Goal: Find specific page/section: Find specific page/section

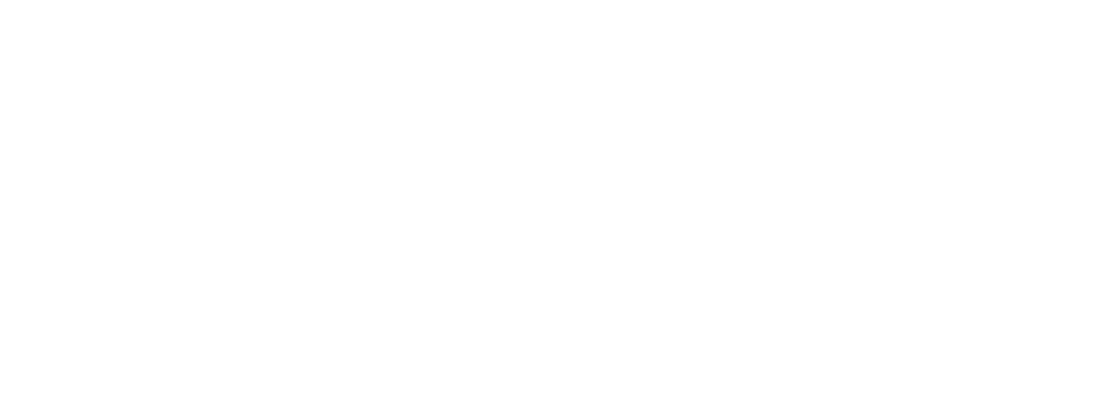
click at [408, 5] on html at bounding box center [560, 2] width 1120 height 5
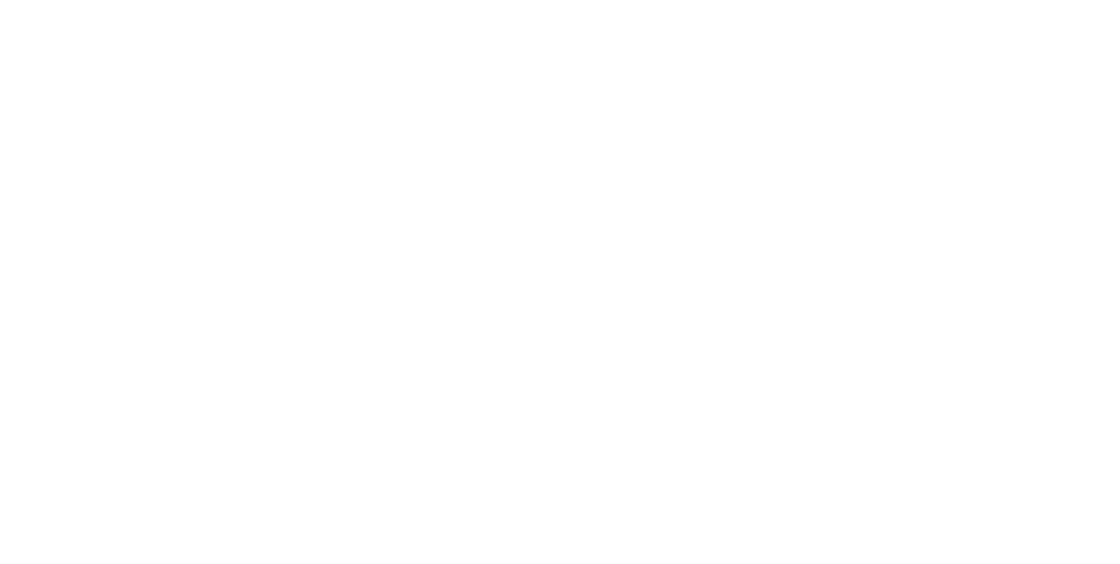
click at [130, 5] on html at bounding box center [560, 2] width 1120 height 5
